Goal: Task Accomplishment & Management: Use online tool/utility

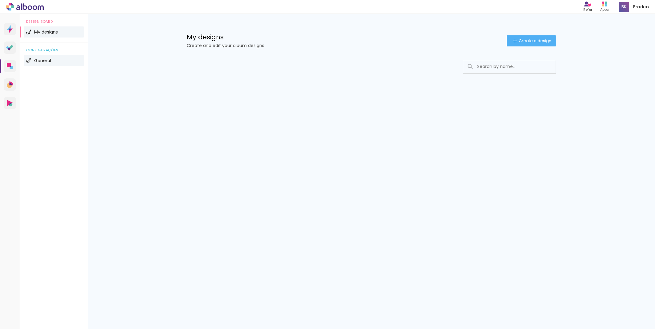
click at [47, 58] on li "General" at bounding box center [54, 60] width 60 height 11
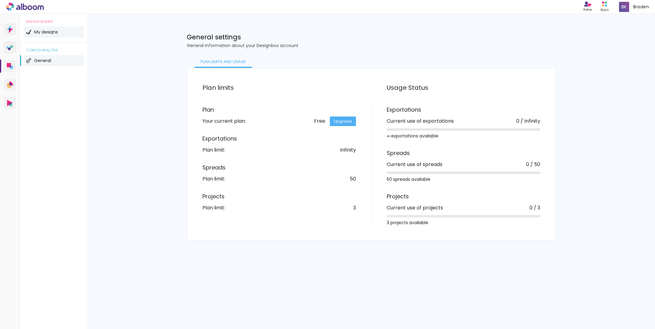
click at [46, 31] on span "My designs" at bounding box center [46, 32] width 24 height 4
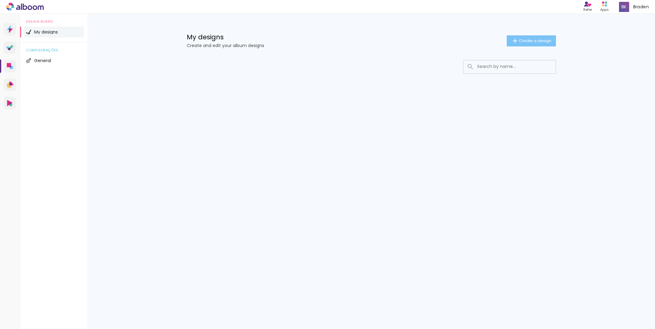
click at [512, 43] on iron-icon at bounding box center [515, 40] width 7 height 7
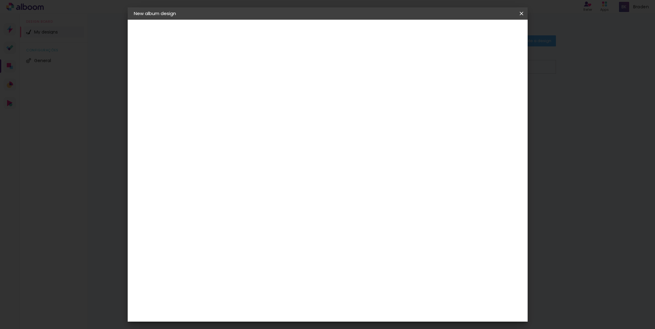
click at [237, 76] on paper-input-container "Album title" at bounding box center [234, 83] width 4 height 16
type input "RENDY"
type paper-input "RENDY"
click at [260, 31] on paper-button "Next" at bounding box center [249, 32] width 22 height 10
click at [520, 13] on iron-icon at bounding box center [521, 13] width 7 height 6
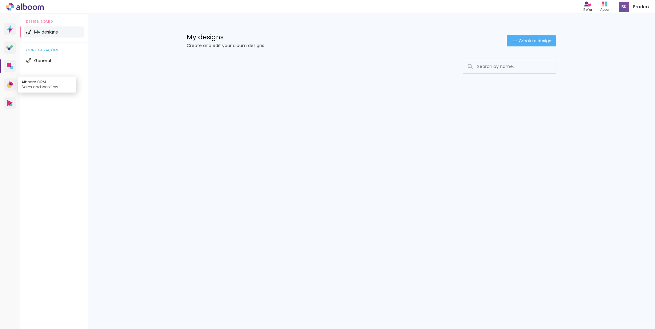
click at [10, 84] on icon at bounding box center [10, 84] width 2 height 2
click at [8, 103] on icon at bounding box center [10, 103] width 6 height 6
